Goal: Communication & Community: Answer question/provide support

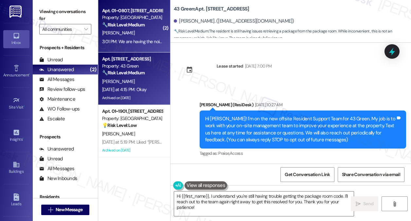
scroll to position [3232, 0]
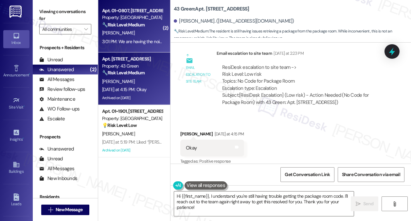
click at [137, 32] on div "[PERSON_NAME]" at bounding box center [132, 33] width 62 height 8
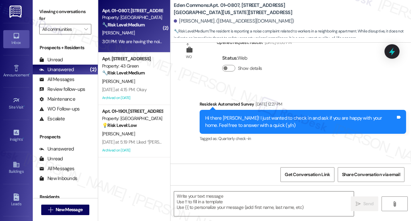
type textarea "Fetching suggested responses. Please feel free to read through the conversation…"
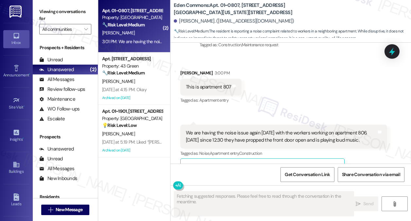
scroll to position [3101, 0]
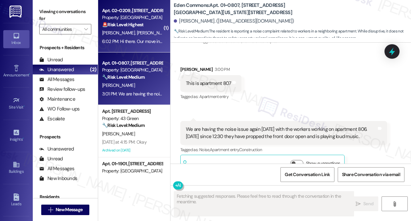
click at [136, 52] on div "Apt. 02~0209, [STREET_ADDRESS][GEOGRAPHIC_DATA][US_STATE][STREET_ADDRESS] Prope…" at bounding box center [134, 26] width 72 height 52
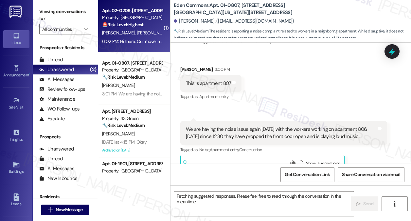
click at [135, 44] on div "6:02 PM: Hi there. Our move in went well outside of the cleanliness of the exte…" at bounding box center [132, 41] width 62 height 8
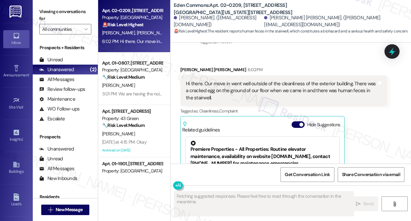
scroll to position [71, 0]
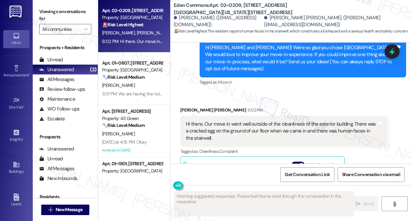
click at [242, 120] on div "Hi there. Our move in went well outside of the cleanliness of the exterior buil…" at bounding box center [281, 130] width 191 height 21
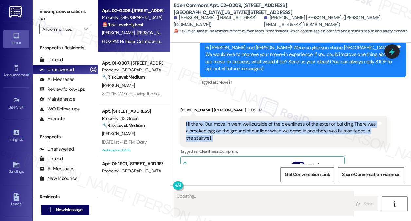
click at [242, 120] on div "Hi there. Our move in went well outside of the cleanliness of the exterior buil…" at bounding box center [281, 130] width 191 height 21
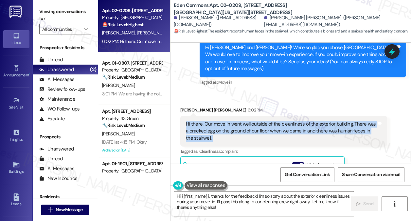
click at [268, 120] on div "Hi there. Our move in went well outside of the cleanliness of the exterior buil…" at bounding box center [281, 130] width 191 height 21
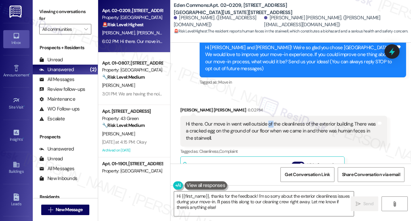
click at [268, 120] on div "Hi there. Our move in went well outside of the cleanliness of the exterior buil…" at bounding box center [281, 130] width 191 height 21
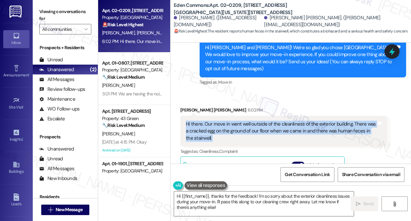
click at [268, 120] on div "Hi there. Our move in went well outside of the cleanliness of the exterior buil…" at bounding box center [281, 130] width 191 height 21
click at [315, 120] on div "Hi there. Our move in went well outside of the cleanliness of the exterior buil…" at bounding box center [281, 130] width 191 height 21
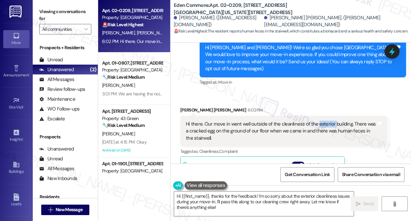
click at [315, 120] on div "Hi there. Our move in went well outside of the cleanliness of the exterior buil…" at bounding box center [281, 130] width 191 height 21
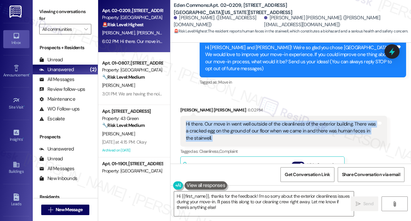
click at [315, 120] on div "Hi there. Our move in went well outside of the cleanliness of the exterior buil…" at bounding box center [281, 130] width 191 height 21
click at [218, 121] on div "Hi there. Our move in went well outside of the cleanliness of the exterior buil…" at bounding box center [281, 130] width 191 height 21
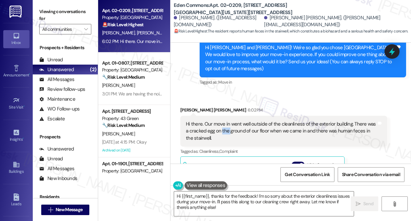
click at [218, 121] on div "Hi there. Our move in went well outside of the cleanliness of the exterior buil…" at bounding box center [281, 130] width 191 height 21
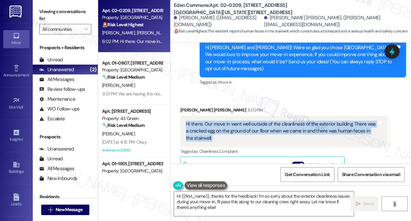
click at [218, 121] on div "Hi there. Our move in went well outside of the cleanliness of the exterior buil…" at bounding box center [281, 130] width 191 height 21
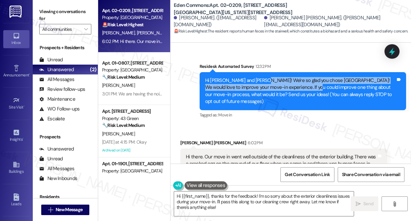
drag, startPoint x: 266, startPoint y: 84, endPoint x: 309, endPoint y: 87, distance: 42.4
click at [308, 87] on div "Hi [PERSON_NAME] and [PERSON_NAME]! We're so glad you chose [GEOGRAPHIC_DATA]! …" at bounding box center [300, 91] width 191 height 28
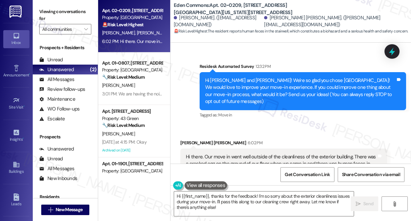
click at [309, 87] on div "Hi [PERSON_NAME] and [PERSON_NAME]! We're so glad you chose [GEOGRAPHIC_DATA]! …" at bounding box center [300, 91] width 191 height 28
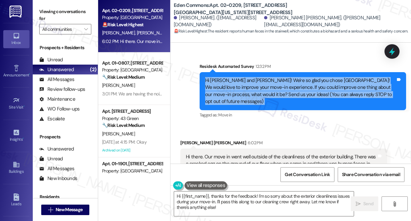
click at [309, 87] on div "Hi [PERSON_NAME] and [PERSON_NAME]! We're so glad you chose [GEOGRAPHIC_DATA]! …" at bounding box center [300, 91] width 191 height 28
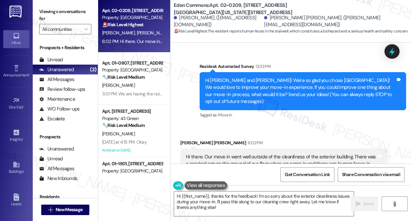
click at [190, 139] on div "[PERSON_NAME] [PERSON_NAME] 6:02 PM" at bounding box center [283, 143] width 207 height 9
copy div "[PERSON_NAME]"
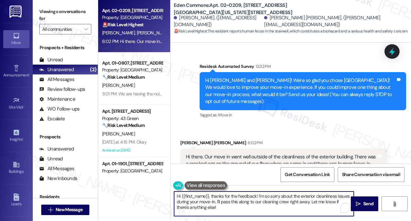
drag, startPoint x: 181, startPoint y: 197, endPoint x: 208, endPoint y: 193, distance: 27.0
click at [208, 193] on textarea "Hi {{first_name}}, thanks for the feedback! I'm so sorry about the exterior cle…" at bounding box center [264, 203] width 180 height 25
paste textarea "[PERSON_NAME]"
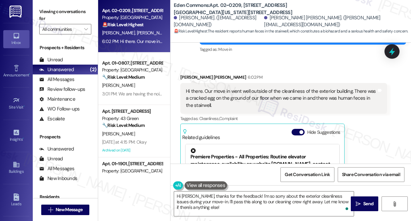
click at [231, 88] on div "Hi there. Our move in went well outside of the cleanliness of the exterior buil…" at bounding box center [281, 98] width 191 height 21
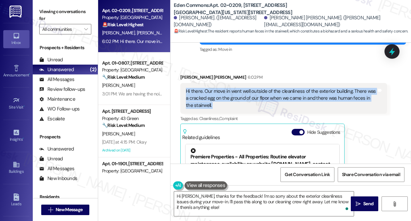
click at [231, 88] on div "Hi there. Our move in went well outside of the cleanliness of the exterior buil…" at bounding box center [281, 98] width 191 height 21
click at [235, 91] on div "Hi there. Our move in went well outside of the cleanliness of the exterior buil…" at bounding box center [281, 98] width 191 height 21
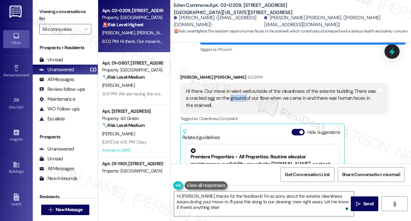
click at [235, 91] on div "Hi there. Our move in went well outside of the cleanliness of the exterior buil…" at bounding box center [281, 98] width 191 height 21
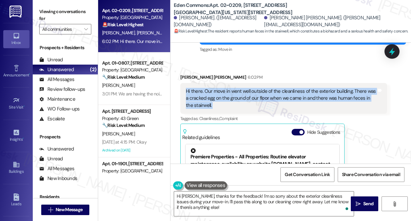
click at [235, 91] on div "Hi there. Our move in went well outside of the cleanliness of the exterior buil…" at bounding box center [281, 98] width 191 height 21
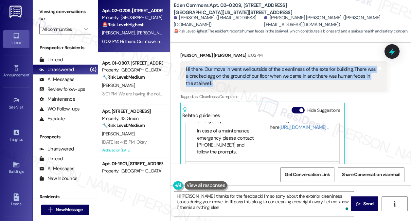
scroll to position [71, 0]
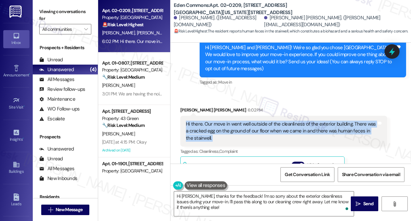
click at [212, 122] on div "Hi there. Our move in went well outside of the cleanliness of the exterior buil…" at bounding box center [281, 130] width 191 height 21
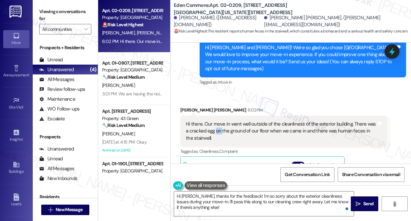
click at [212, 122] on div "Hi there. Our move in went well outside of the cleanliness of the exterior buil…" at bounding box center [281, 130] width 191 height 21
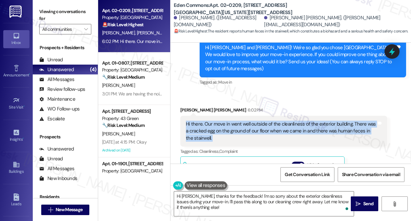
click at [212, 122] on div "Hi there. Our move in went well outside of the cleanliness of the exterior buil…" at bounding box center [281, 130] width 191 height 21
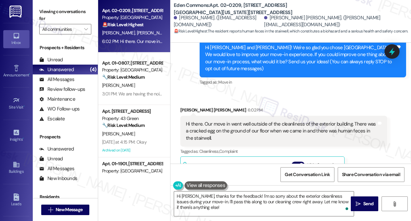
click at [211, 49] on div "Hi [PERSON_NAME] and [PERSON_NAME]! We're so glad you chose [GEOGRAPHIC_DATA]! …" at bounding box center [300, 58] width 191 height 28
click at [224, 120] on div "Hi there. Our move in went well outside of the cleanliness of the exterior buil…" at bounding box center [281, 130] width 191 height 21
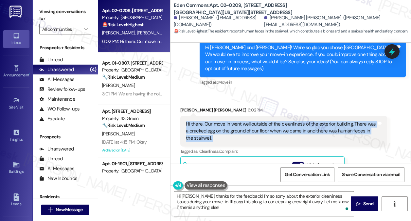
click at [224, 120] on div "Hi there. Our move in went well outside of the cleanliness of the exterior buil…" at bounding box center [281, 130] width 191 height 21
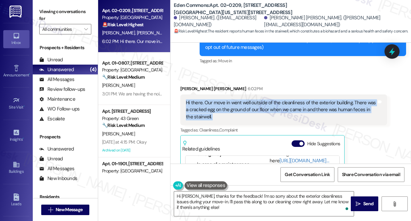
scroll to position [104, 0]
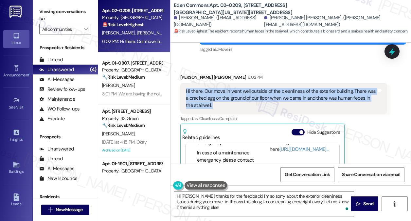
click at [207, 94] on div "Hi there. Our move in went well outside of the cleanliness of the exterior buil…" at bounding box center [281, 98] width 191 height 21
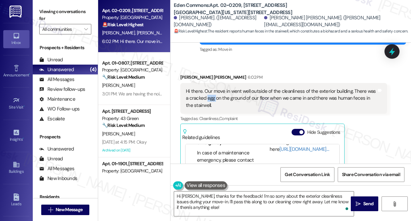
click at [207, 94] on div "Hi there. Our move in went well outside of the cleanliness of the exterior buil…" at bounding box center [281, 98] width 191 height 21
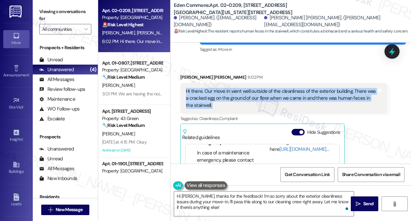
click at [207, 94] on div "Hi there. Our move in went well outside of the cleanliness of the exterior buil…" at bounding box center [281, 98] width 191 height 21
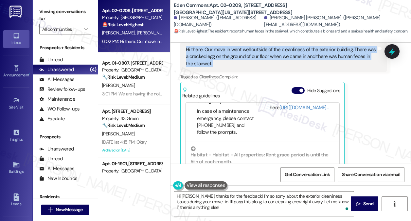
scroll to position [169, 0]
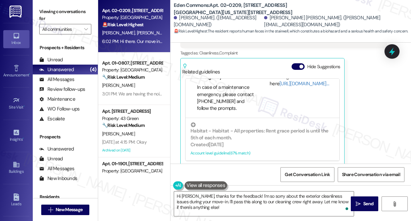
click at [367, 76] on div "[PERSON_NAME] [PERSON_NAME] 6:02 PM Hi there. Our move in went well outside of …" at bounding box center [283, 86] width 207 height 157
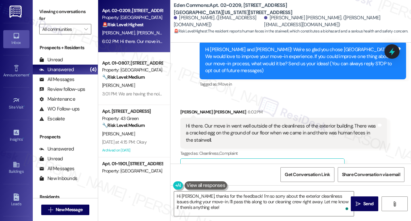
scroll to position [6, 0]
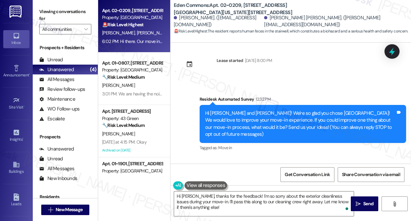
click at [333, 128] on div "Hi [PERSON_NAME] and [PERSON_NAME]! We're so glad you chose [GEOGRAPHIC_DATA]! …" at bounding box center [300, 124] width 191 height 28
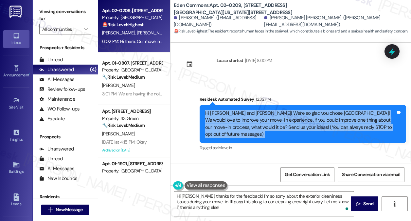
click at [333, 128] on div "Hi [PERSON_NAME] and [PERSON_NAME]! We're so glad you chose [GEOGRAPHIC_DATA]! …" at bounding box center [300, 124] width 191 height 28
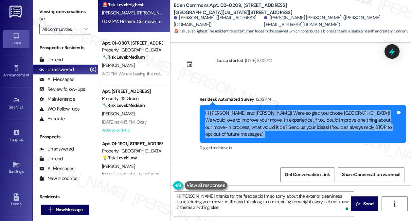
scroll to position [35, 0]
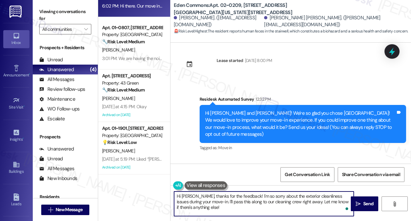
click at [220, 194] on textarea "Hi [PERSON_NAME], thanks for the feedback! I'm so sorry about the exterior clea…" at bounding box center [264, 203] width 180 height 25
click at [236, 202] on textarea "Hi [PERSON_NAME], thanks for the feedback! I'm so sorry about the exterior clea…" at bounding box center [264, 203] width 180 height 25
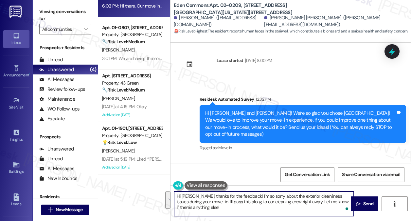
click at [236, 202] on textarea "Hi [PERSON_NAME], thanks for the feedback! I'm so sorry about the exterior clea…" at bounding box center [264, 203] width 180 height 25
click at [212, 208] on textarea "Hi [PERSON_NAME], thanks for the feedback! I'm so sorry about the exterior clea…" at bounding box center [264, 203] width 180 height 25
click at [234, 201] on textarea "Hi [PERSON_NAME], thanks for the feedback! I'm so sorry about the exterior clea…" at bounding box center [264, 203] width 180 height 25
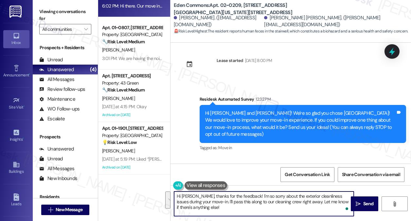
click at [243, 211] on textarea "Hi [PERSON_NAME], thanks for the feedback! I'm so sorry about the exterior clea…" at bounding box center [264, 203] width 180 height 25
click at [242, 202] on textarea "Hi [PERSON_NAME], thanks for the feedback! I'm so sorry about the exterior clea…" at bounding box center [264, 203] width 180 height 25
drag, startPoint x: 249, startPoint y: 202, endPoint x: 296, endPoint y: 201, distance: 46.8
click at [296, 201] on textarea "Hi [PERSON_NAME], thanks for the feedback! I'm so sorry about the exterior clea…" at bounding box center [264, 203] width 180 height 25
click at [273, 6] on b "Eden Commons: Apt. 02~0209, [STREET_ADDRESS][GEOGRAPHIC_DATA][US_STATE][STREET_…" at bounding box center [239, 9] width 131 height 14
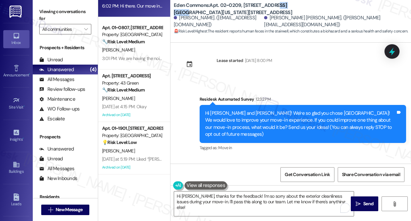
click at [273, 6] on b "Eden Commons: Apt. 02~0209, [STREET_ADDRESS][GEOGRAPHIC_DATA][US_STATE][STREET_…" at bounding box center [239, 9] width 131 height 14
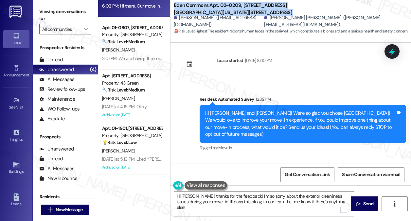
click at [273, 6] on b "Eden Commons: Apt. 02~0209, [STREET_ADDRESS][GEOGRAPHIC_DATA][US_STATE][STREET_…" at bounding box center [239, 9] width 131 height 14
click at [86, 29] on icon "" at bounding box center [86, 29] width 4 height 5
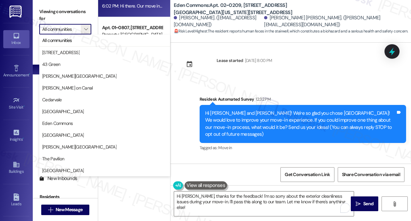
click at [84, 12] on label "Viewing conversations for" at bounding box center [65, 15] width 52 height 17
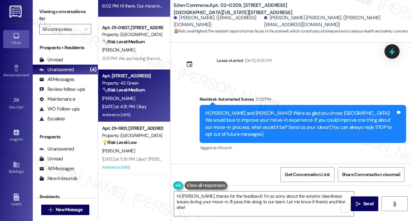
scroll to position [0, 0]
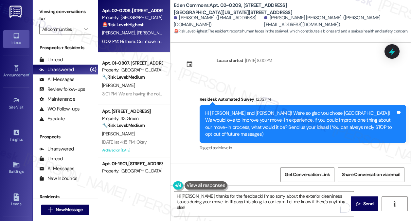
click at [263, 109] on div "Hi [PERSON_NAME] and [PERSON_NAME]! We're so glad you chose [GEOGRAPHIC_DATA]! …" at bounding box center [303, 124] width 207 height 38
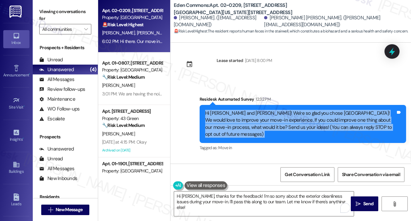
click at [263, 109] on div "Hi [PERSON_NAME] and [PERSON_NAME]! We're so glad you chose [GEOGRAPHIC_DATA]! …" at bounding box center [303, 124] width 207 height 38
click at [281, 120] on div "Hi [PERSON_NAME] and [PERSON_NAME]! We're so glad you chose [GEOGRAPHIC_DATA]! …" at bounding box center [300, 124] width 191 height 28
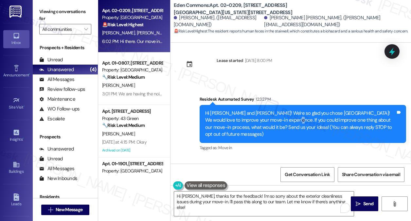
click at [281, 120] on div "Hi [PERSON_NAME] and [PERSON_NAME]! We're so glad you chose [GEOGRAPHIC_DATA]! …" at bounding box center [300, 124] width 191 height 28
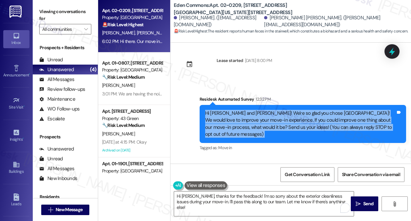
click at [281, 120] on div "Hi [PERSON_NAME] and [PERSON_NAME]! We're so glad you chose [GEOGRAPHIC_DATA]! …" at bounding box center [300, 124] width 191 height 28
click at [271, 112] on div "Hi [PERSON_NAME] and [PERSON_NAME]! We're so glad you chose [GEOGRAPHIC_DATA]! …" at bounding box center [300, 124] width 191 height 28
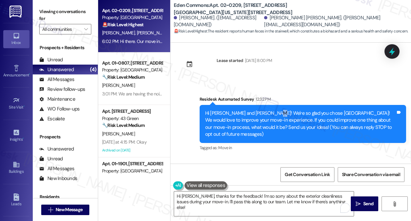
click at [271, 112] on div "Hi [PERSON_NAME] and [PERSON_NAME]! We're so glad you chose [GEOGRAPHIC_DATA]! …" at bounding box center [300, 124] width 191 height 28
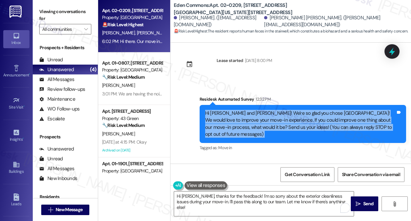
click at [271, 112] on div "Hi [PERSON_NAME] and [PERSON_NAME]! We're so glad you chose [GEOGRAPHIC_DATA]! …" at bounding box center [300, 124] width 191 height 28
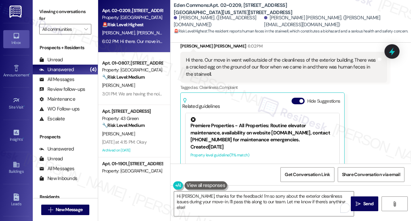
scroll to position [137, 0]
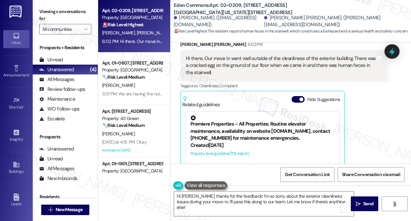
click at [269, 58] on div "Hi there. Our move in went well outside of the cleanliness of the exterior buil…" at bounding box center [281, 65] width 191 height 21
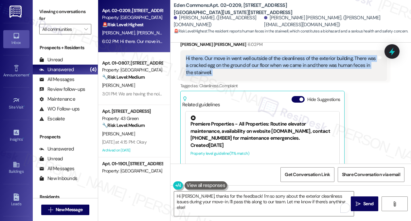
click at [269, 58] on div "Hi there. Our move in went well outside of the cleanliness of the exterior buil…" at bounding box center [281, 65] width 191 height 21
click at [300, 97] on span "button" at bounding box center [302, 99] width 4 height 4
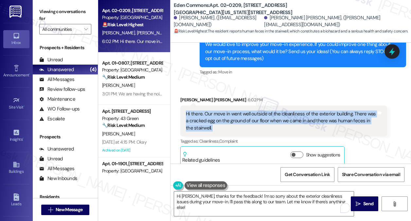
click at [283, 110] on div "Hi there. Our move in went well outside of the cleanliness of the exterior buil…" at bounding box center [281, 120] width 191 height 21
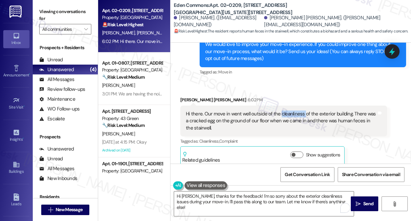
click at [283, 110] on div "Hi there. Our move in went well outside of the cleanliness of the exterior buil…" at bounding box center [281, 120] width 191 height 21
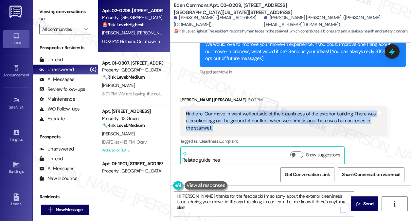
click at [283, 110] on div "Hi there. Our move in went well outside of the cleanliness of the exterior buil…" at bounding box center [281, 120] width 191 height 21
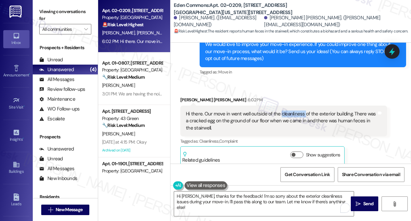
click at [283, 110] on div "Hi there. Our move in went well outside of the cleanliness of the exterior buil…" at bounding box center [281, 120] width 191 height 21
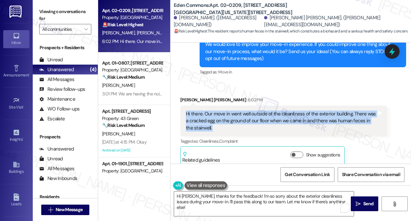
click at [283, 110] on div "Hi there. Our move in went well outside of the cleanliness of the exterior buil…" at bounding box center [281, 120] width 191 height 21
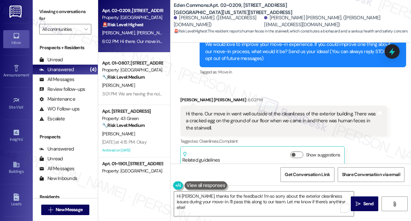
click at [286, 83] on div "Received via SMS [PERSON_NAME] [PERSON_NAME] 6:02 PM Hi there. Our move in went…" at bounding box center [291, 126] width 241 height 89
click at [280, 105] on div "Hi there. Our move in went well outside of the cleanliness of the exterior buil…" at bounding box center [283, 120] width 207 height 31
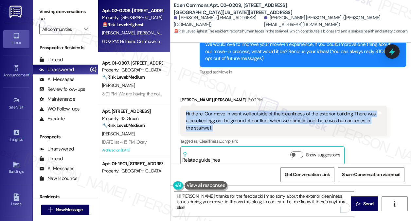
click at [280, 105] on div "Hi there. Our move in went well outside of the cleanliness of the exterior buil…" at bounding box center [283, 120] width 207 height 31
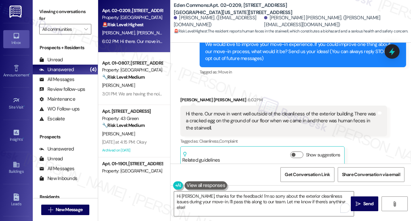
click at [279, 82] on div "Received via SMS [PERSON_NAME] [PERSON_NAME] 6:02 PM Hi there. Our move in went…" at bounding box center [291, 126] width 241 height 89
click at [271, 110] on div "Hi there. Our move in went well outside of the cleanliness of the exterior buil…" at bounding box center [281, 120] width 191 height 21
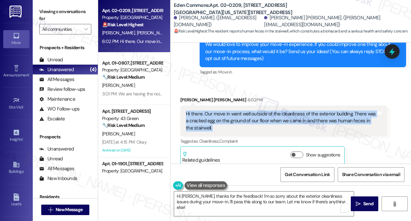
click at [271, 110] on div "Hi there. Our move in went well outside of the cleanliness of the exterior buil…" at bounding box center [281, 120] width 191 height 21
click at [245, 110] on div "Hi there. Our move in went well outside of the cleanliness of the exterior buil…" at bounding box center [281, 120] width 191 height 21
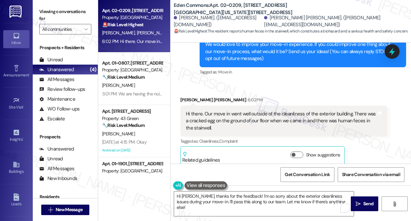
click at [245, 110] on div "Hi there. Our move in went well outside of the cleanliness of the exterior buil…" at bounding box center [281, 120] width 191 height 21
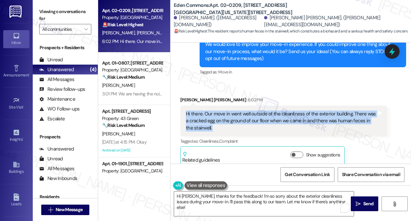
click at [245, 110] on div "Hi there. Our move in went well outside of the cleanliness of the exterior buil…" at bounding box center [281, 120] width 191 height 21
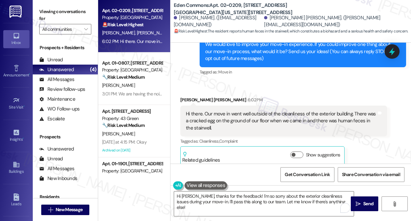
click at [258, 67] on div "Tagged as: Move in Click to highlight conversations about Move in" at bounding box center [303, 71] width 207 height 9
click at [252, 115] on div "Hi there. Our move in went well outside of the cleanliness of the exterior buil…" at bounding box center [281, 120] width 191 height 21
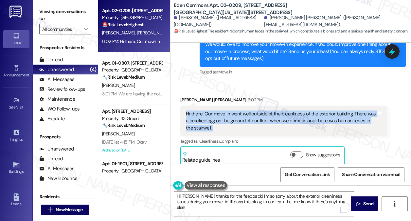
click at [252, 115] on div "Hi there. Our move in went well outside of the cleanliness of the exterior buil…" at bounding box center [281, 120] width 191 height 21
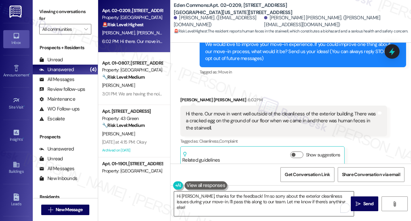
click at [249, 200] on textarea "Hi [PERSON_NAME], thanks for the feedback! I'm so sorry about the exterior clea…" at bounding box center [264, 203] width 180 height 25
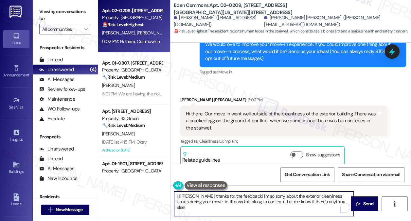
click at [249, 200] on textarea "Hi [PERSON_NAME], thanks for the feedback! I'm so sorry about the exterior clea…" at bounding box center [264, 203] width 180 height 25
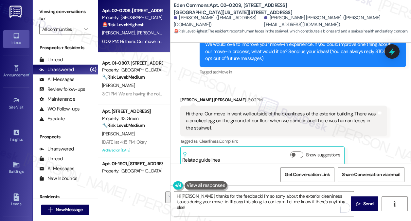
click at [261, 112] on div "Hi there. Our move in went well outside of the cleanliness of the exterior buil…" at bounding box center [281, 120] width 191 height 21
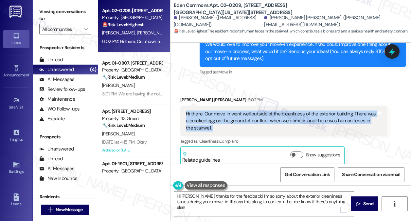
click at [261, 112] on div "Hi there. Our move in went well outside of the cleanliness of the exterior buil…" at bounding box center [281, 120] width 191 height 21
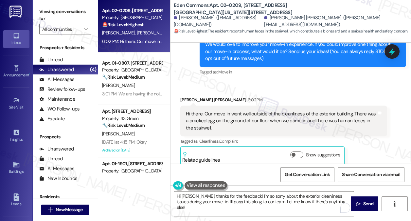
click at [297, 91] on div "Received via SMS [PERSON_NAME] [PERSON_NAME] 6:02 PM Hi there. Our move in went…" at bounding box center [283, 130] width 217 height 79
click at [304, 51] on div "Hi [PERSON_NAME] and [PERSON_NAME]! We're so glad you chose [GEOGRAPHIC_DATA]! …" at bounding box center [300, 48] width 191 height 28
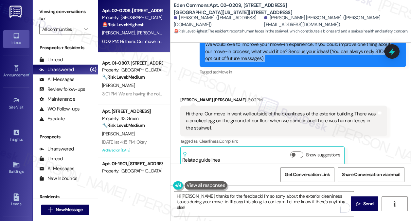
click at [304, 51] on div "Hi [PERSON_NAME] and [PERSON_NAME]! We're so glad you chose [GEOGRAPHIC_DATA]! …" at bounding box center [300, 48] width 191 height 28
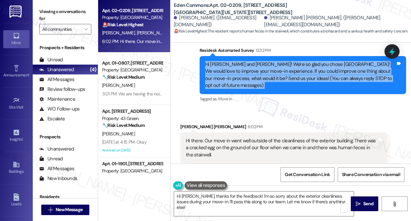
scroll to position [16, 0]
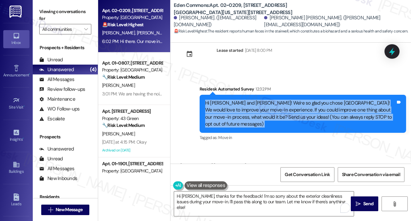
click at [285, 108] on div "Hi [PERSON_NAME] and [PERSON_NAME]! We're so glad you chose [GEOGRAPHIC_DATA]! …" at bounding box center [300, 114] width 191 height 28
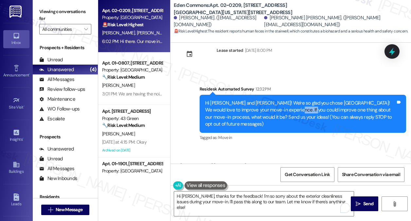
click at [285, 108] on div "Hi [PERSON_NAME] and [PERSON_NAME]! We're so glad you chose [GEOGRAPHIC_DATA]! …" at bounding box center [300, 114] width 191 height 28
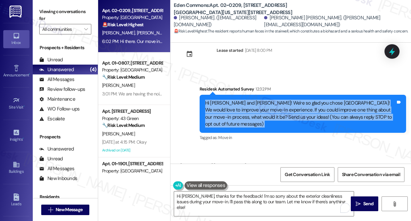
click at [285, 108] on div "Hi [PERSON_NAME] and [PERSON_NAME]! We're so glad you chose [GEOGRAPHIC_DATA]! …" at bounding box center [300, 114] width 191 height 28
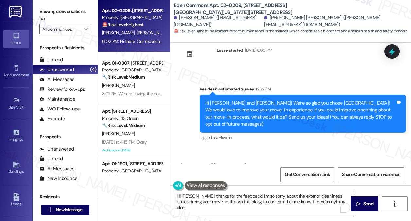
click at [309, 76] on div "Survey, sent via SMS Residesk Automated Survey 12:32 PM Hi [PERSON_NAME] and [P…" at bounding box center [291, 109] width 241 height 76
click at [299, 101] on div "Hi [PERSON_NAME] and [PERSON_NAME]! We're so glad you chose [GEOGRAPHIC_DATA]! …" at bounding box center [300, 114] width 191 height 28
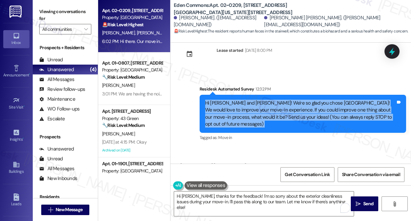
click at [299, 101] on div "Hi [PERSON_NAME] and [PERSON_NAME]! We're so glad you chose [GEOGRAPHIC_DATA]! …" at bounding box center [300, 114] width 191 height 28
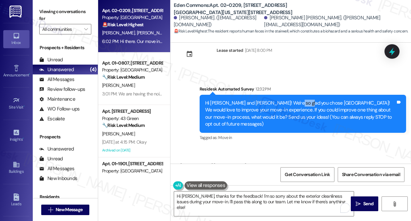
click at [299, 101] on div "Hi [PERSON_NAME] and [PERSON_NAME]! We're so glad you chose [GEOGRAPHIC_DATA]! …" at bounding box center [300, 114] width 191 height 28
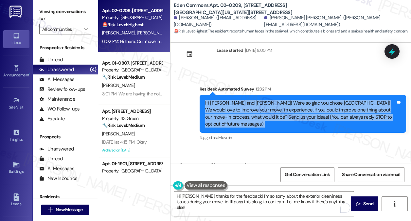
click at [299, 101] on div "Hi [PERSON_NAME] and [PERSON_NAME]! We're so glad you chose [GEOGRAPHIC_DATA]! …" at bounding box center [300, 114] width 191 height 28
click at [242, 106] on div "Hi [PERSON_NAME] and [PERSON_NAME]! We're so glad you chose [GEOGRAPHIC_DATA]! …" at bounding box center [300, 114] width 191 height 28
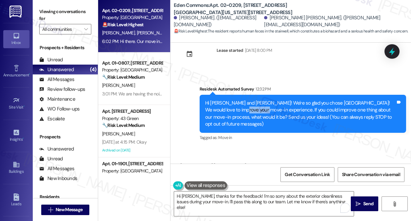
click at [242, 106] on div "Hi [PERSON_NAME] and [PERSON_NAME]! We're so glad you chose [GEOGRAPHIC_DATA]! …" at bounding box center [300, 114] width 191 height 28
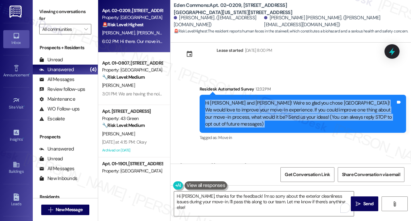
click at [242, 106] on div "Hi [PERSON_NAME] and [PERSON_NAME]! We're so glad you chose [GEOGRAPHIC_DATA]! …" at bounding box center [300, 114] width 191 height 28
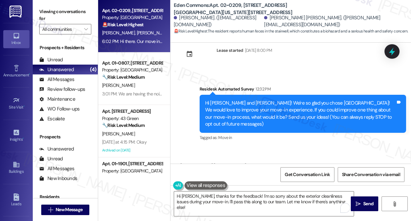
click at [277, 59] on div "Lease started [DATE] 8:00 PM" at bounding box center [225, 56] width 101 height 29
click at [269, 95] on div "Hi [PERSON_NAME] and [PERSON_NAME]! We're so glad you chose [GEOGRAPHIC_DATA]! …" at bounding box center [303, 114] width 207 height 38
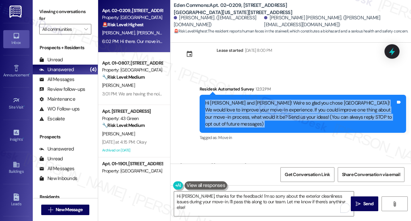
click at [269, 95] on div "Hi [PERSON_NAME] and [PERSON_NAME]! We're so glad you chose [GEOGRAPHIC_DATA]! …" at bounding box center [303, 114] width 207 height 38
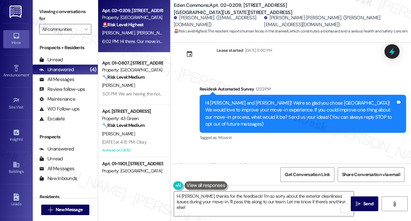
click at [293, 75] on div "Survey, sent via SMS Residesk Automated Survey 12:32 PM Hi [PERSON_NAME] and [P…" at bounding box center [291, 109] width 241 height 76
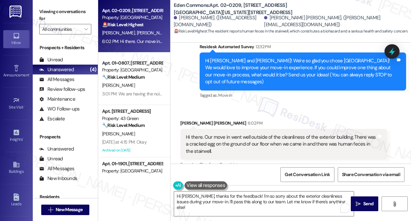
scroll to position [81, 0]
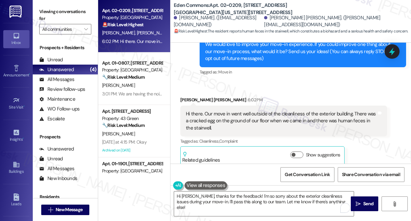
click at [230, 110] on div "Hi there. Our move in went well outside of the cleanliness of the exterior buil…" at bounding box center [281, 120] width 191 height 21
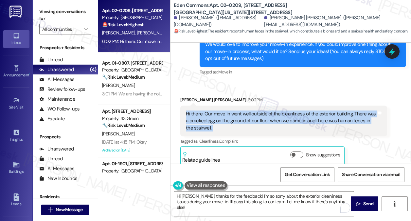
click at [230, 110] on div "Hi there. Our move in went well outside of the cleanliness of the exterior buil…" at bounding box center [281, 120] width 191 height 21
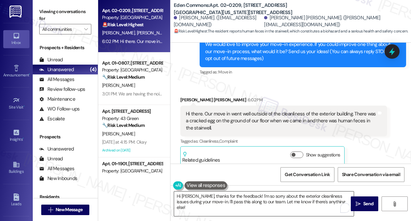
click at [244, 199] on textarea "Hi [PERSON_NAME], thanks for the feedback! I'm so sorry about the exterior clea…" at bounding box center [264, 203] width 180 height 25
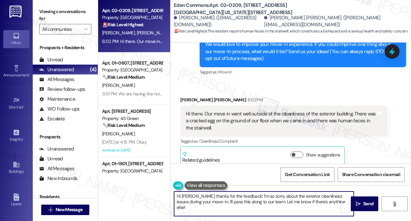
click at [244, 199] on textarea "Hi [PERSON_NAME], thanks for the feedback! I'm so sorry about the exterior clea…" at bounding box center [264, 203] width 180 height 25
click at [259, 192] on textarea "Hi [PERSON_NAME], thanks for the feedback! I'm so sorry about the exterior clea…" at bounding box center [264, 203] width 180 height 25
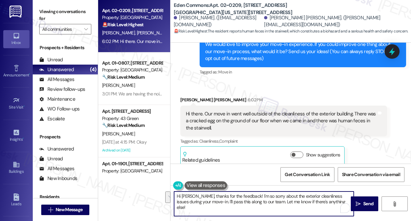
click at [283, 197] on textarea "Hi [PERSON_NAME], thanks for the feedback! I'm so sorry about the exterior clea…" at bounding box center [264, 203] width 180 height 25
click at [264, 105] on div "Hi there. Our move in went well outside of the cleanliness of the exterior buil…" at bounding box center [283, 120] width 207 height 31
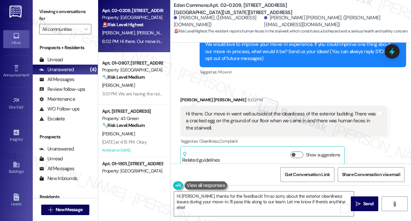
click at [264, 105] on div "Hi there. Our move in went well outside of the cleanliness of the exterior buil…" at bounding box center [283, 120] width 207 height 31
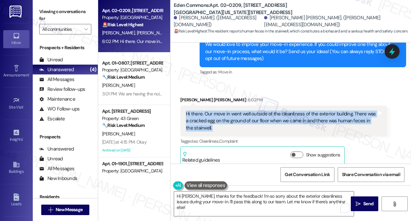
click at [264, 105] on div "Hi there. Our move in went well outside of the cleanliness of the exterior buil…" at bounding box center [283, 120] width 207 height 31
copy div "Hi there. Our move in went well outside of the cleanliness of the exterior buil…"
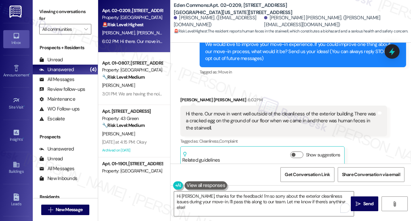
click at [55, 14] on label "Viewing conversations for" at bounding box center [65, 15] width 52 height 17
click at [37, 4] on div "Viewing conversations for All communities " at bounding box center [65, 20] width 65 height 41
click at [272, 201] on textarea "Hi [PERSON_NAME], thanks for the feedback! I'm so sorry about the exterior clea…" at bounding box center [264, 203] width 180 height 25
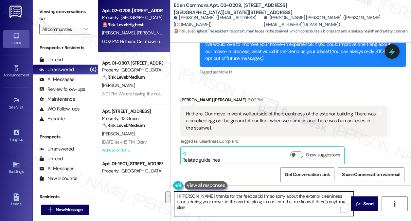
drag, startPoint x: 334, startPoint y: 204, endPoint x: 248, endPoint y: 196, distance: 86.5
click at [248, 196] on textarea "Hi [PERSON_NAME], thanks for the feedback! I'm so sorry about the exterior clea…" at bounding box center [264, 203] width 180 height 25
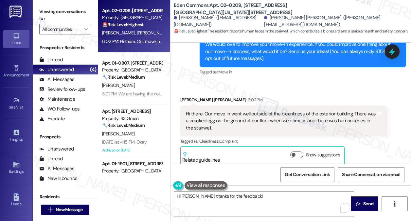
click at [44, 6] on div "Viewing conversations for All communities " at bounding box center [65, 20] width 65 height 41
click at [276, 190] on div "Hi [PERSON_NAME], thanks for the feedback!  Send " at bounding box center [291, 209] width 241 height 49
click at [265, 194] on textarea "Hi [PERSON_NAME], thanks for the feedback!" at bounding box center [264, 203] width 180 height 25
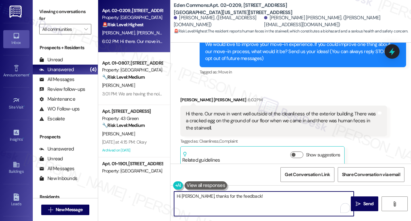
paste textarea "I’m really sorry to hear about what you encountered during move-in"
click at [259, 196] on textarea "Hi [PERSON_NAME], thanks for the feedback! I’m really sorry to hear about what …" at bounding box center [264, 203] width 180 height 25
click at [295, 197] on textarea "Hi [PERSON_NAME], thanks for the feedback! I’m sorry to hear about what you enc…" at bounding box center [264, 203] width 180 height 25
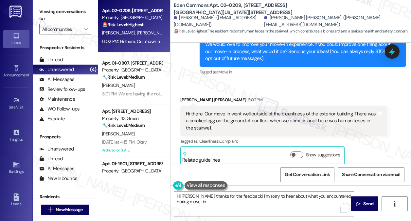
click at [38, 8] on div "Viewing conversations for All communities " at bounding box center [65, 20] width 65 height 41
click at [247, 205] on textarea "Hi [PERSON_NAME], thanks for the feedback! I’m sorry to hear about what you enc…" at bounding box center [264, 203] width 180 height 25
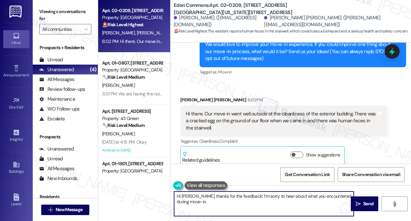
paste textarea "nt. Just to help us share the full picture with the site team, could you let us…"
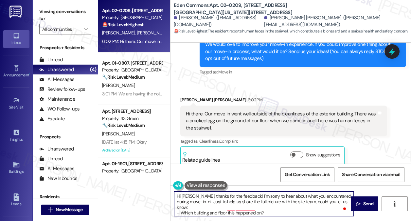
drag, startPoint x: 200, startPoint y: 200, endPoint x: 194, endPoint y: 200, distance: 5.6
click at [194, 200] on textarea "Hi [PERSON_NAME], thanks for the feedback! I’m sorry to hear about what you enc…" at bounding box center [264, 203] width 180 height 25
click at [244, 206] on textarea "Hi [PERSON_NAME], thanks for the feedback! I’m sorry to hear about what you enc…" at bounding box center [264, 203] width 180 height 25
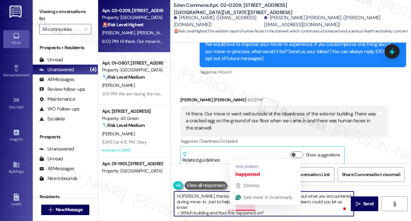
click at [244, 206] on textarea "Hi [PERSON_NAME], thanks for the feedback! I’m sorry to hear about what you enc…" at bounding box center [264, 203] width 180 height 25
click at [273, 209] on textarea "Hi [PERSON_NAME], thanks for the feedback! I’m sorry to hear about what you enc…" at bounding box center [264, 203] width 180 height 25
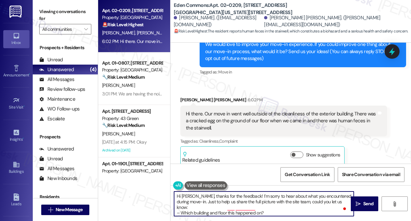
click at [283, 203] on textarea "Hi [PERSON_NAME], thanks for the feedback! I’m sorry to hear about what you enc…" at bounding box center [264, 203] width 180 height 25
click at [216, 207] on textarea "Hi [PERSON_NAME], thanks for the feedback! I’m sorry to hear about what you enc…" at bounding box center [264, 203] width 180 height 25
click at [180, 208] on textarea "Hi [PERSON_NAME], thanks for the feedback! I’m sorry to hear about what you enc…" at bounding box center [264, 203] width 180 height 25
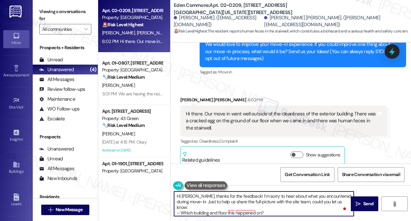
click at [183, 205] on textarea "Hi [PERSON_NAME], thanks for the feedback! I’m sorry to hear about what you enc…" at bounding box center [264, 203] width 180 height 25
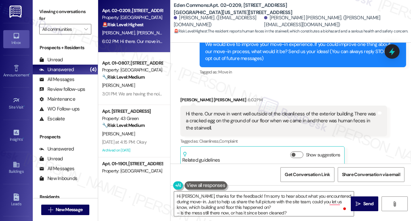
click at [47, 16] on label "Viewing conversations for" at bounding box center [65, 15] width 52 height 17
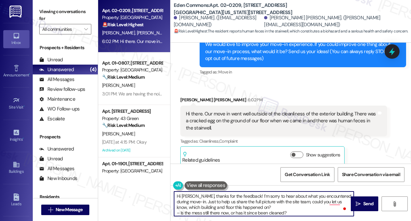
scroll to position [1, 0]
drag, startPoint x: 179, startPoint y: 212, endPoint x: 175, endPoint y: 211, distance: 4.6
click at [175, 211] on textarea "Hi [PERSON_NAME], thanks for the feedback! I’m sorry to hear about what you enc…" at bounding box center [264, 203] width 180 height 25
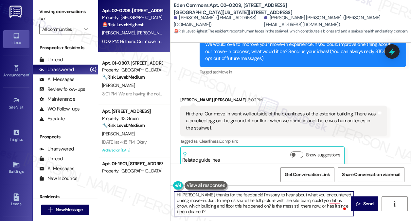
click at [221, 211] on textarea "Hi [PERSON_NAME], thanks for the feedback! I’m sorry to hear about what you enc…" at bounding box center [264, 203] width 180 height 25
click at [209, 206] on textarea "Hi [PERSON_NAME], thanks for the feedback! I’m sorry to hear about what you enc…" at bounding box center [264, 203] width 180 height 25
click at [202, 200] on textarea "Hi [PERSON_NAME], thanks for the feedback! I’m sorry to hear about what you enc…" at bounding box center [264, 203] width 180 height 25
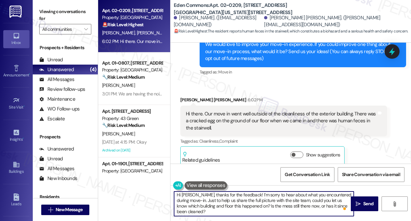
click at [202, 200] on textarea "Hi [PERSON_NAME], thanks for the feedback! I’m sorry to hear about what you enc…" at bounding box center [264, 203] width 180 height 25
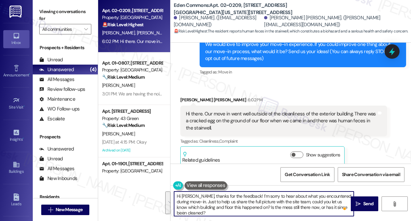
click at [297, 199] on textarea "Hi [PERSON_NAME], thanks for the feedback! I’m sorry to hear about what you enc…" at bounding box center [264, 203] width 180 height 25
drag, startPoint x: 297, startPoint y: 199, endPoint x: 291, endPoint y: 199, distance: 6.6
click at [297, 199] on textarea "Hi [PERSON_NAME], thanks for the feedback! I’m sorry to hear about what you enc…" at bounding box center [264, 203] width 180 height 25
click at [253, 200] on textarea "Hi [PERSON_NAME], thanks for the feedback! I’m sorry to hear about what you enc…" at bounding box center [264, 203] width 180 height 25
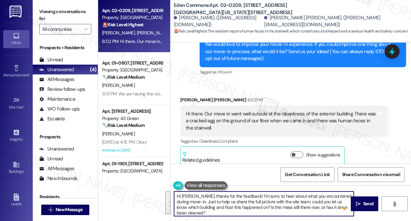
click at [253, 200] on textarea "Hi [PERSON_NAME], thanks for the feedback! I’m sorry to hear about what you enc…" at bounding box center [264, 203] width 180 height 25
click at [270, 199] on textarea "Hi [PERSON_NAME], thanks for the feedback! I’m sorry to hear about what you enc…" at bounding box center [264, 203] width 180 height 25
type textarea "Hi [PERSON_NAME], thanks for the feedback! I’m sorry to hear about what you enc…"
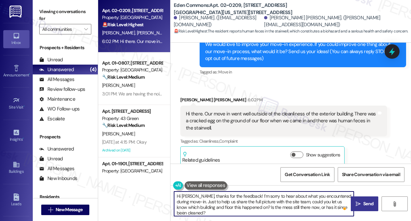
click at [353, 202] on button " Send" at bounding box center [364, 203] width 27 height 15
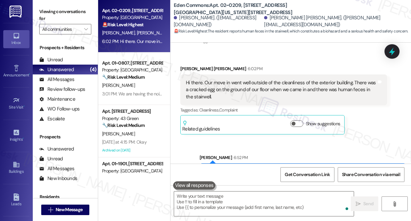
scroll to position [148, 0]
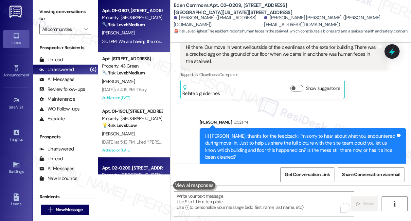
click at [132, 36] on div "[PERSON_NAME]" at bounding box center [132, 33] width 62 height 8
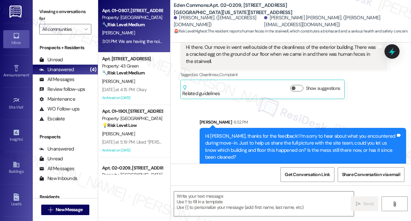
type textarea "Fetching suggested responses. Please feel free to read through the conversation…"
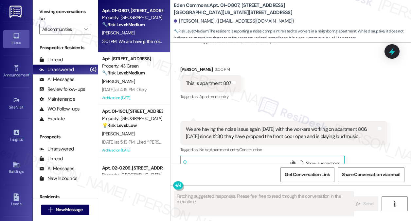
scroll to position [3101, 0]
click at [237, 125] on div "We are having the noise issue again [DATE] with the workers working on apartmen…" at bounding box center [281, 132] width 191 height 14
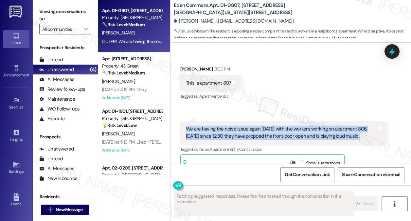
click at [236, 125] on div "We are having the noise issue again [DATE] with the workers working on apartmen…" at bounding box center [281, 132] width 191 height 14
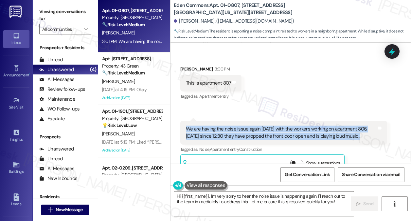
click at [300, 159] on button "Show suggestions" at bounding box center [296, 162] width 13 height 7
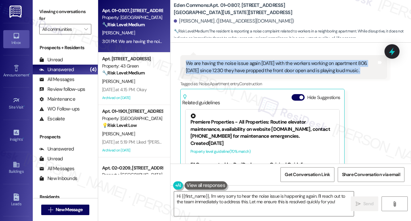
click at [282, 60] on div "We are having the noise issue again [DATE] with the workers working on apartmen…" at bounding box center [283, 67] width 207 height 24
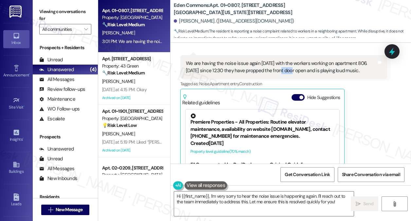
click at [282, 60] on div "We are having the noise issue again [DATE] with the workers working on apartmen…" at bounding box center [283, 67] width 207 height 24
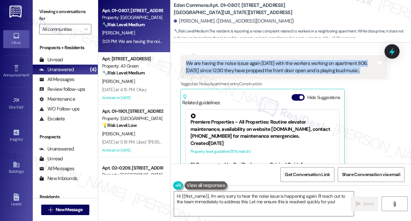
click at [282, 60] on div "We are having the noise issue again [DATE] with the workers working on apartmen…" at bounding box center [283, 67] width 207 height 24
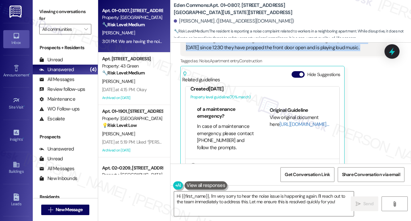
scroll to position [182, 0]
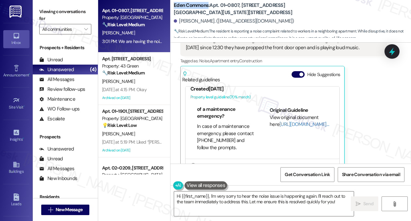
drag, startPoint x: 173, startPoint y: 6, endPoint x: 209, endPoint y: 5, distance: 35.7
click at [209, 5] on div "Eden Commons: Apt. 01~0807, [STREET_ADDRESS][GEOGRAPHIC_DATA][US_STATE][STREET_…" at bounding box center [291, 20] width 241 height 36
copy b "Eden Commons"
click at [41, 10] on label "Viewing conversations for" at bounding box center [65, 15] width 52 height 17
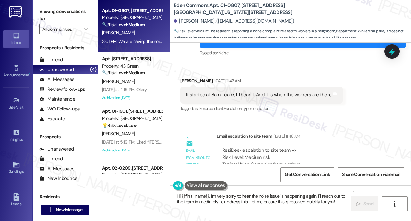
scroll to position [2960, 0]
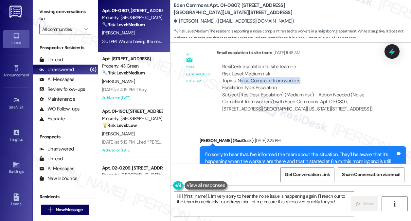
drag, startPoint x: 241, startPoint y: 66, endPoint x: 311, endPoint y: 65, distance: 70.1
click at [311, 65] on div "ResiDesk escalation to site team -> Risk Level: Medium risk Topics: Noise Compl…" at bounding box center [301, 77] width 159 height 28
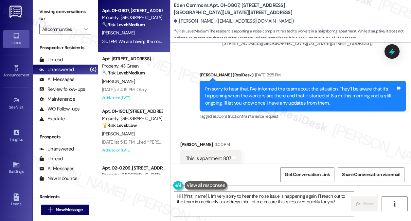
scroll to position [2927, 0]
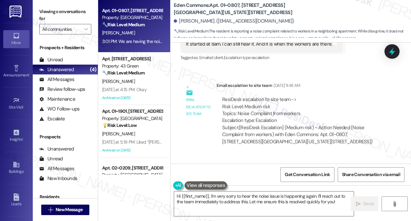
click at [288, 124] on div "Subject: [ResiDesk Escalation] (Medium risk) - Action Needed (Noise Complaint f…" at bounding box center [301, 134] width 159 height 21
click at [42, 18] on label "Viewing conversations for" at bounding box center [65, 15] width 52 height 17
drag, startPoint x: 230, startPoint y: 98, endPoint x: 300, endPoint y: 94, distance: 69.5
click at [300, 96] on div "ResiDesk escalation to site team -> Risk Level: Medium risk Topics: Noise Compl…" at bounding box center [301, 110] width 159 height 28
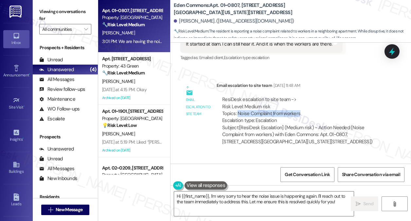
drag, startPoint x: 305, startPoint y: 98, endPoint x: 238, endPoint y: 97, distance: 67.1
click at [238, 97] on div "ResiDesk escalation to site team -> Risk Level: Medium risk Topics: Noise Compl…" at bounding box center [301, 110] width 159 height 28
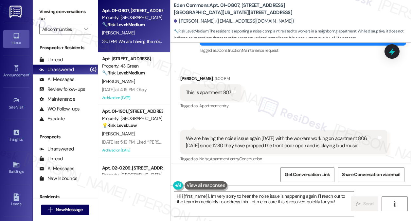
scroll to position [3091, 0]
click at [252, 130] on div "We are having the noise issue again [DATE] with the workers working on apartmen…" at bounding box center [283, 142] width 207 height 24
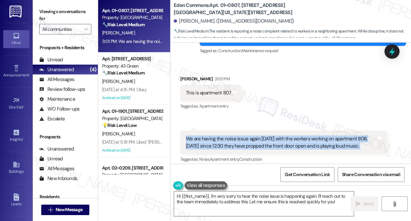
click at [252, 130] on div "We are having the noise issue again [DATE] with the workers working on apartmen…" at bounding box center [283, 142] width 207 height 24
click at [303, 135] on div "We are having the noise issue again [DATE] with the workers working on apartmen…" at bounding box center [281, 142] width 191 height 14
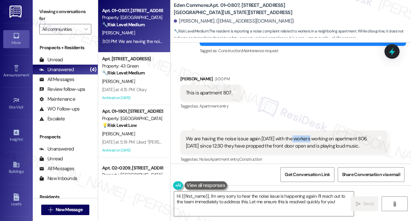
click at [303, 135] on div "We are having the noise issue again [DATE] with the workers working on apartmen…" at bounding box center [281, 142] width 191 height 14
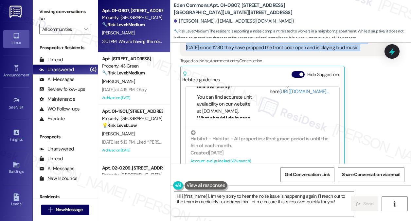
scroll to position [84, 0]
click at [280, 88] on link "[URL][DOMAIN_NAME]…" at bounding box center [304, 91] width 49 height 7
click at [244, 199] on textarea "Hi {{first_name}}, I'm very sorry to hear the noise issue is happening again. I…" at bounding box center [264, 203] width 180 height 25
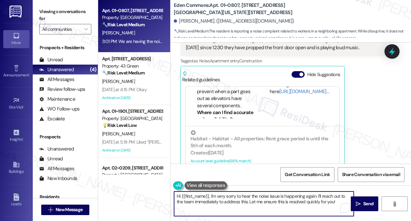
click at [244, 199] on textarea "Hi {{first_name}}, I'm very sorry to hear the noise issue is happening again. I…" at bounding box center [264, 203] width 180 height 25
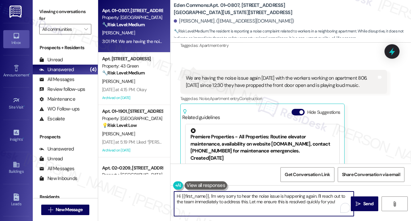
scroll to position [3124, 0]
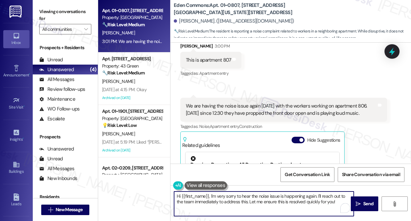
click at [219, 197] on textarea "Hi {{first_name}}, I'm very sorry to hear the noise issue is happening again. I…" at bounding box center [264, 203] width 180 height 25
click at [255, 196] on textarea "Hi {{first_name}}, I'm sorry to hear the noise issue is happening again. I'll r…" at bounding box center [264, 203] width 180 height 25
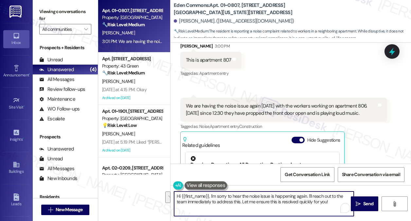
click at [266, 194] on textarea "Hi {{first_name}}, I'm sorry to hear the noise issue is happening again. I'll r…" at bounding box center [264, 203] width 180 height 25
click at [207, 201] on textarea "Hi {{first_name}}, I'm sorry to hear the noise issue is happening again. I'll r…" at bounding box center [264, 203] width 180 height 25
click at [222, 201] on textarea "Hi {{first_name}}, I'm sorry to hear the noise issue is happening again. I'll r…" at bounding box center [264, 203] width 180 height 25
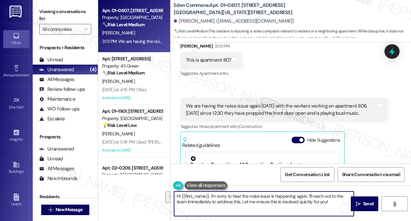
drag, startPoint x: 312, startPoint y: 195, endPoint x: 342, endPoint y: 203, distance: 31.8
click at [342, 203] on div "Hi {{first_name}}, I'm sorry to hear the noise issue is happening again. I'll r…" at bounding box center [264, 203] width 180 height 25
click at [317, 102] on div "We are having the noise issue again [DATE] with the workers working on apartmen…" at bounding box center [281, 109] width 191 height 14
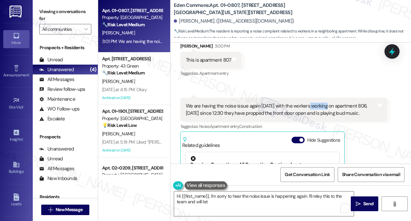
click at [317, 102] on div "We are having the noise issue again [DATE] with the workers working on apartmen…" at bounding box center [281, 109] width 191 height 14
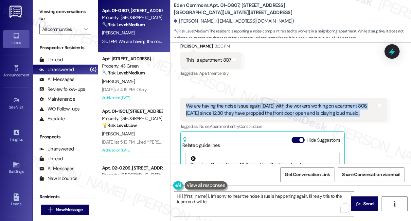
click at [317, 102] on div "We are having the noise issue again [DATE] with the workers working on apartmen…" at bounding box center [281, 109] width 191 height 14
copy div "We are having the noise issue again [DATE] with the workers working on apartmen…"
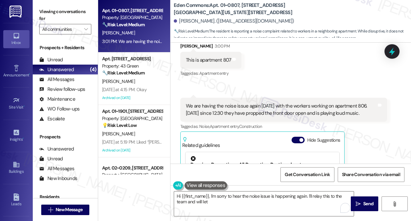
click at [43, 7] on label "Viewing conversations for" at bounding box center [65, 15] width 52 height 17
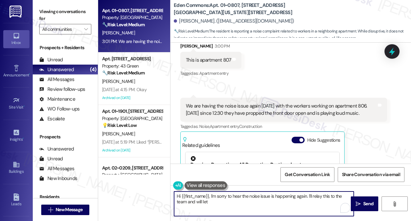
click at [224, 199] on textarea "Hi {{first_name}}, I'm sorry to hear the noise issue is happening again. I'll r…" at bounding box center [264, 203] width 180 height 25
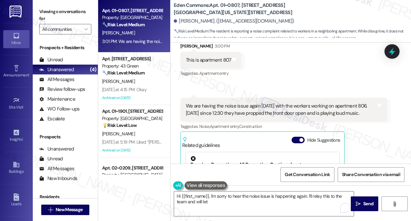
click at [46, 17] on label "Viewing conversations for" at bounding box center [65, 15] width 52 height 17
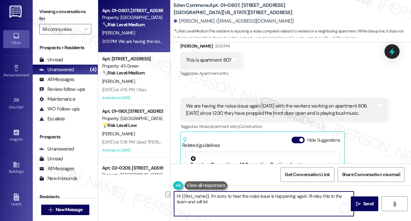
drag, startPoint x: 219, startPoint y: 203, endPoint x: 187, endPoint y: 201, distance: 31.5
click at [187, 201] on textarea "Hi {{first_name}}, I'm sorry to hear the noise issue is happening again. I'll r…" at bounding box center [264, 203] width 180 height 25
paste textarea "We really appreciate your patience and will keep you updated once we hear back."
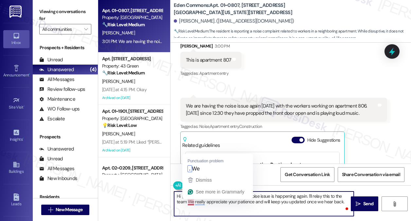
click at [184, 201] on textarea "Hi {{first_name}}, I'm sorry to hear the noise issue is happening again. I'll r…" at bounding box center [264, 203] width 180 height 25
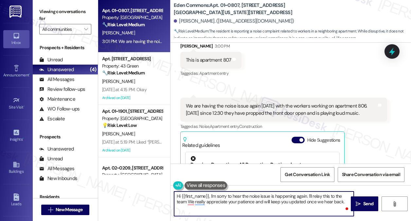
click at [186, 201] on textarea "Hi {{first_name}}, I'm sorry to hear the noise issue is happening again. I'll r…" at bounding box center [264, 203] width 180 height 25
click at [311, 194] on textarea "Hi {{first_name}}, I'm sorry to hear the noise issue is happening again. I'll r…" at bounding box center [264, 203] width 180 height 25
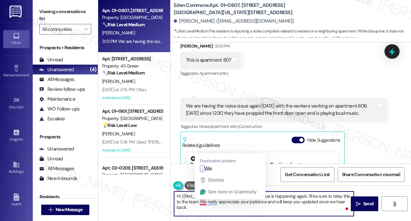
click at [197, 201] on textarea "Hi {{first_name}}, I'm sorry to hear the noise issue is happening again. I'll b…" at bounding box center [264, 203] width 180 height 25
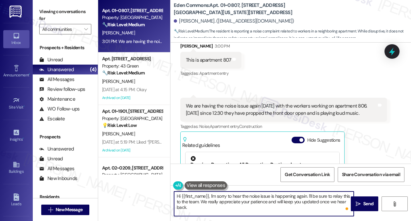
click at [214, 203] on textarea "Hi {{first_name}}, I'm sorry to hear the noise issue is happening again. I'll b…" at bounding box center [264, 203] width 180 height 25
click at [347, 202] on textarea "Hi {{first_name}}, I'm sorry to hear the noise issue is happening again. I'll b…" at bounding box center [264, 203] width 180 height 25
type textarea "Hi {{first_name}}, I'm sorry to hear the noise issue is happening again. I'll b…"
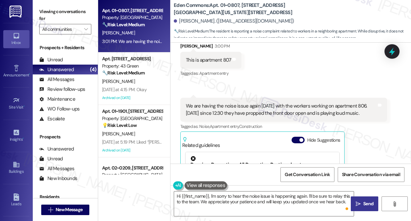
click at [359, 203] on icon "" at bounding box center [358, 203] width 5 height 5
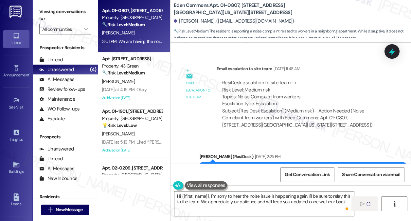
scroll to position [2927, 0]
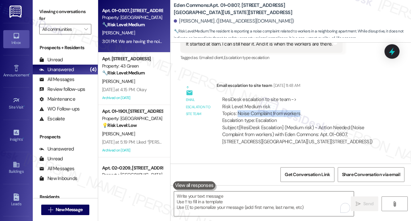
drag, startPoint x: 238, startPoint y: 99, endPoint x: 298, endPoint y: 98, distance: 59.9
click at [298, 98] on div "ResiDesk escalation to site team -> Risk Level: Medium risk Topics: Noise Compl…" at bounding box center [301, 110] width 159 height 28
copy div "Noise Complaint from workers"
click at [401, 52] on div at bounding box center [392, 51] width 20 height 19
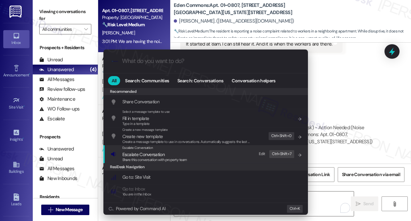
click at [168, 161] on span "Share this conversation with property team" at bounding box center [154, 159] width 65 height 5
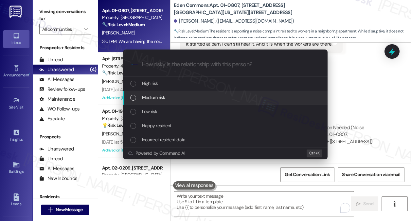
click at [157, 96] on span "Medium risk" at bounding box center [153, 97] width 23 height 7
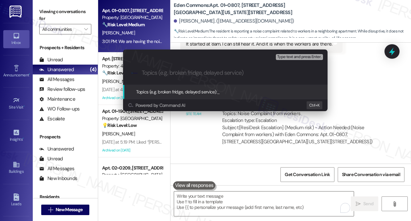
paste input "Noise Complaint from workers"
type input "Noise Complaint from workers"
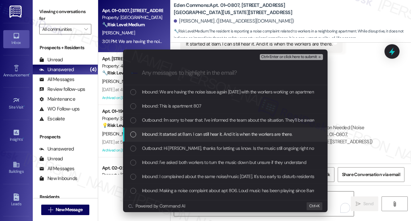
click at [208, 131] on span "Inbound: It started at 8am. I can still hear it. And it is when the workers are…" at bounding box center [217, 133] width 151 height 7
click at [351, 124] on div "Escalate Conversation Medium risk Noise Complaint from workers Inbound: It star…" at bounding box center [205, 110] width 411 height 221
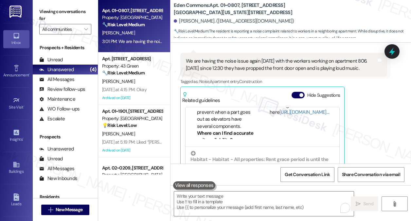
scroll to position [3189, 0]
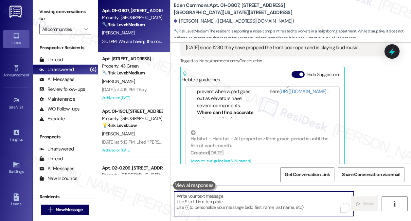
click at [242, 202] on textarea "To enrich screen reader interactions, please activate Accessibility in Grammarl…" at bounding box center [264, 203] width 180 height 25
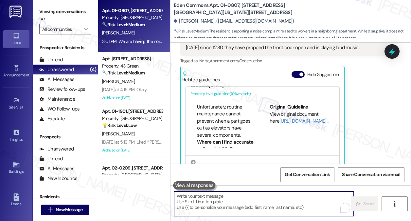
scroll to position [0, 0]
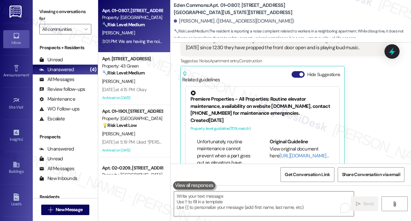
click at [299, 71] on button "Hide Suggestions" at bounding box center [298, 74] width 13 height 7
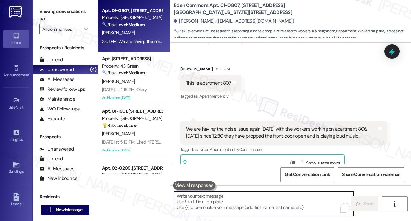
click at [238, 197] on textarea "To enrich screen reader interactions, please activate Accessibility in Grammarl…" at bounding box center [264, 203] width 180 height 25
click at [254, 201] on textarea "To enrich screen reader interactions, please activate Accessibility in Grammarl…" at bounding box center [264, 203] width 180 height 25
click at [73, 78] on div "All Messages" at bounding box center [56, 79] width 35 height 7
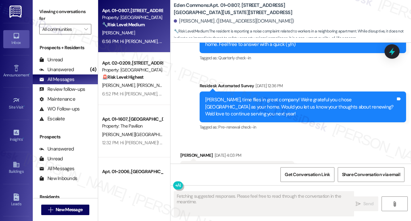
click at [149, 37] on div "6:56 PM: Hi [PERSON_NAME], I'm sorry to hear the noise issue is happening again…" at bounding box center [132, 41] width 62 height 8
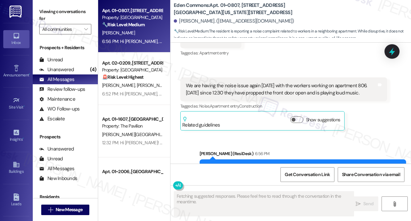
scroll to position [3163, 0]
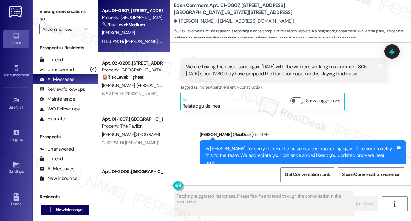
click at [251, 145] on div "Hi [PERSON_NAME], I'm sorry to hear the noise issue is happening again. I'll be…" at bounding box center [300, 155] width 191 height 21
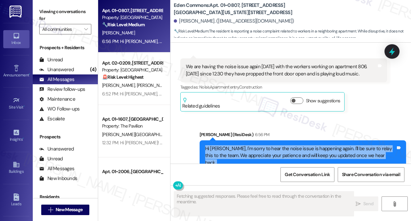
click at [251, 145] on div "Hi [PERSON_NAME], I'm sorry to hear the noise issue is happening again. I'll be…" at bounding box center [300, 155] width 191 height 21
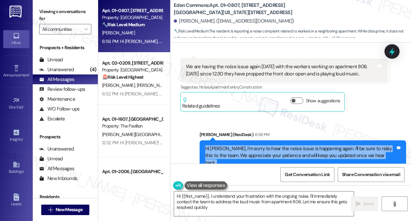
type textarea "Hi {{first_name}}, I understand your frustration with the ongoing noise. I'll i…"
click at [387, 51] on icon at bounding box center [392, 51] width 11 height 11
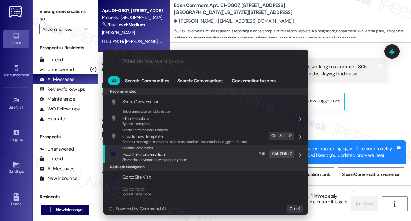
click at [192, 155] on div "Escalate Conversation Escalate Conversation Share this conversation with proper…" at bounding box center [207, 154] width 192 height 18
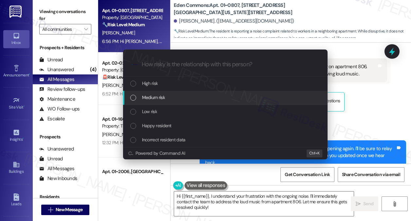
click at [179, 100] on div "Medium risk" at bounding box center [226, 97] width 192 height 7
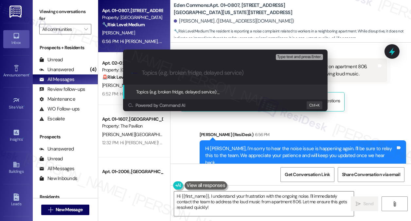
paste input "Noise Complaint from workers"
click at [361, 103] on div "Escalate Conversation Medium risk Topics (e.g. broken fridge, delayed service) …" at bounding box center [205, 110] width 411 height 221
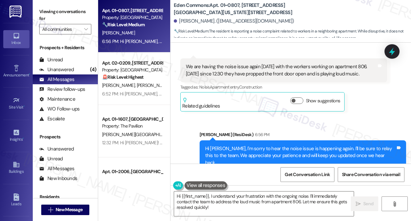
scroll to position [3098, 0]
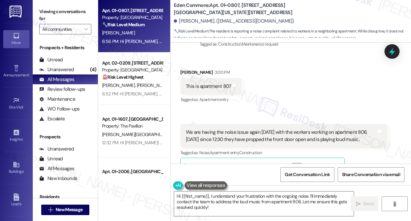
click at [336, 129] on div "We are having the noise issue again [DATE] with the workers working on apartmen…" at bounding box center [281, 136] width 191 height 14
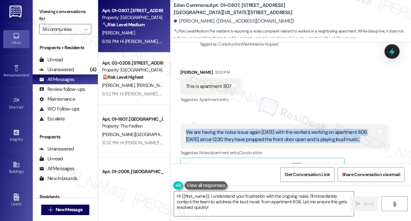
click at [336, 129] on div "We are having the noise issue again [DATE] with the workers working on apartmen…" at bounding box center [281, 136] width 191 height 14
click at [323, 129] on div "We are having the noise issue again [DATE] with the workers working on apartmen…" at bounding box center [281, 136] width 191 height 14
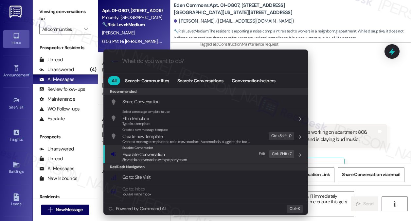
click at [223, 154] on div "Escalate Conversation Escalate Conversation Share this conversation with proper…" at bounding box center [207, 154] width 192 height 18
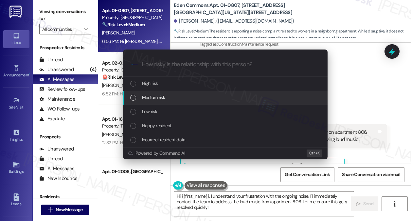
click at [191, 100] on div "Medium risk" at bounding box center [226, 97] width 192 height 7
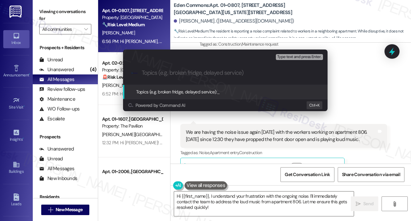
paste input "Noise Complaint from workers"
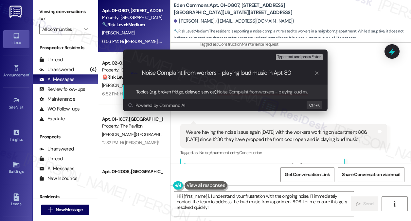
type input "Noise Complaint from workers - playing loud music in Apt 806"
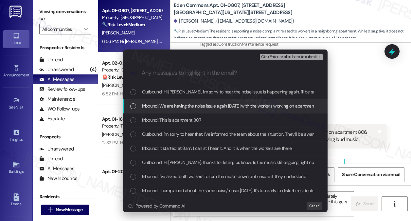
drag, startPoint x: 209, startPoint y: 104, endPoint x: 206, endPoint y: 111, distance: 7.0
click at [209, 104] on span "Inbound: We are having the noise issue again [DATE] with the workers working on…" at bounding box center [314, 105] width 344 height 7
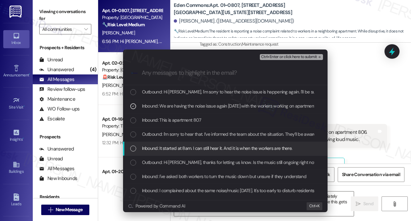
click at [190, 146] on span "Inbound: It started at 8am. I can still hear it. And it is when the workers are…" at bounding box center [217, 147] width 151 height 7
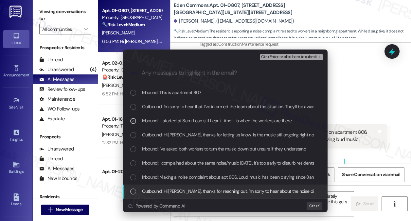
scroll to position [65, 0]
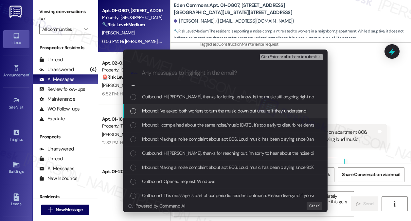
click at [198, 114] on span "Inbound: I've asked both workers to turn the music down but unsure if they unde…" at bounding box center [224, 110] width 165 height 7
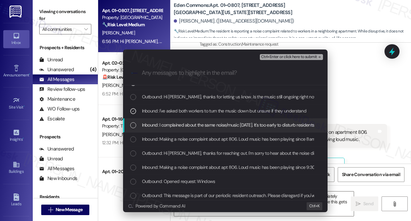
click at [201, 120] on div "Inbound: I complained about the same noise/music [DATE]. It's too early to dist…" at bounding box center [225, 125] width 205 height 14
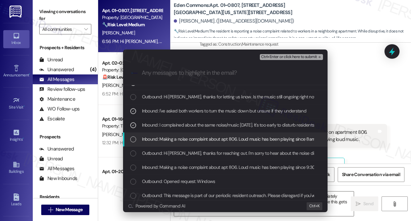
click at [207, 137] on span "Inbound: Making a noise complaint about apt 806. Loud music has been playing si…" at bounding box center [314, 138] width 344 height 7
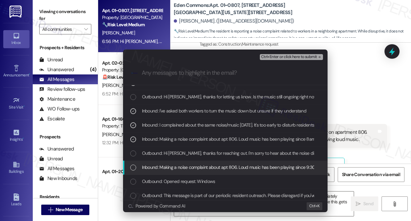
click at [222, 171] on span "Inbound: Making a noise complaint about apt 806. Loud music has been playing si…" at bounding box center [269, 166] width 255 height 7
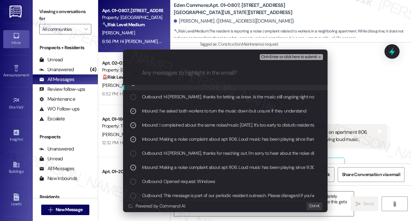
click at [289, 57] on span "Ctrl+Enter or click here to submit" at bounding box center [289, 57] width 56 height 5
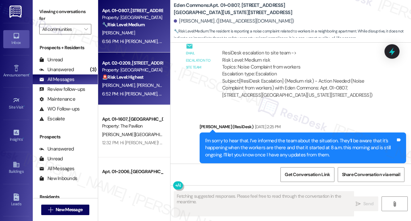
scroll to position [3101, 0]
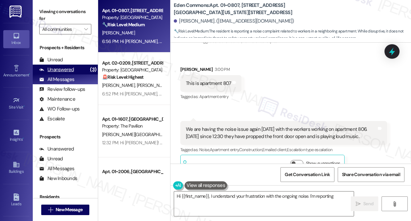
click at [72, 71] on div "Unanswered" at bounding box center [56, 69] width 35 height 7
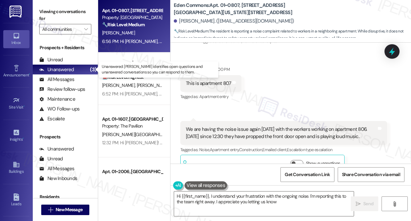
type textarea "Hi {{first_name}}, I understand your frustration with the ongoing noise. I'm re…"
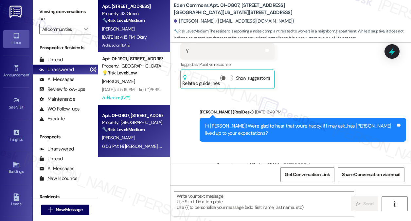
click at [137, 36] on div "[DATE] at 4:15 PM: Okay [DATE] at 4:15 PM: Okay" at bounding box center [124, 37] width 45 height 6
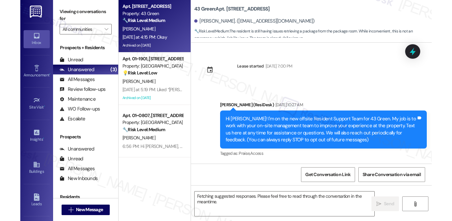
scroll to position [3238, 0]
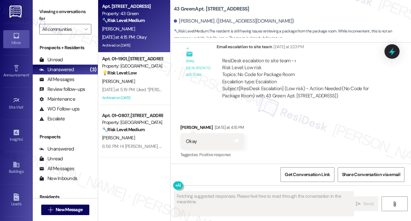
click at [191, 139] on div "Okay" at bounding box center [191, 141] width 11 height 7
drag, startPoint x: 243, startPoint y: 70, endPoint x: 282, endPoint y: 68, distance: 39.0
click at [282, 68] on div "ResiDesk escalation to site team -> Risk Level: Low risk Topics: No Code for Pa…" at bounding box center [301, 71] width 159 height 28
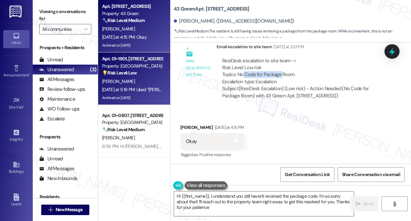
type textarea "Hi {{first_name}}, I understand you still haven't received the package code. I'…"
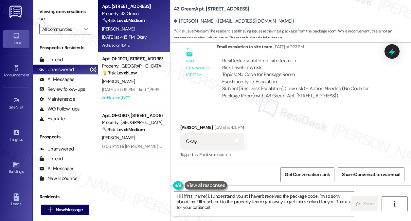
click at [45, 9] on label "Viewing conversations for" at bounding box center [65, 15] width 52 height 17
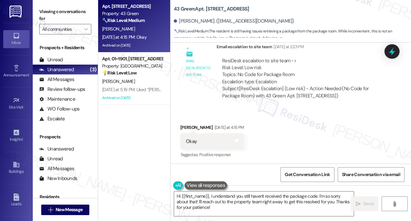
click at [206, 142] on div "Okay Tags and notes" at bounding box center [212, 141] width 64 height 17
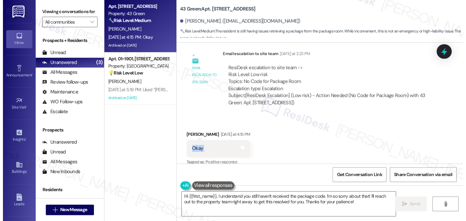
scroll to position [3112, 0]
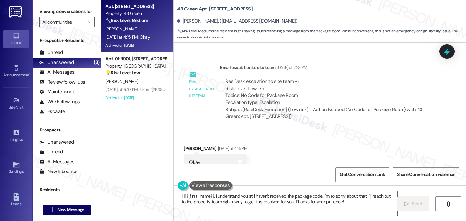
click at [209, 90] on div "Email escalation to site team Email escalation to site team [DATE] at 2:23 PM R…" at bounding box center [310, 94] width 263 height 71
drag, startPoint x: 246, startPoint y: 74, endPoint x: 271, endPoint y: 73, distance: 24.9
click at [271, 78] on div "ResiDesk escalation to site team -> Risk Level: Low risk Topics: No Code for Pa…" at bounding box center [329, 92] width 206 height 28
click at [252, 78] on div "ResiDesk escalation to site team -> Risk Level: Low risk Topics: No Code for Pa…" at bounding box center [329, 92] width 206 height 28
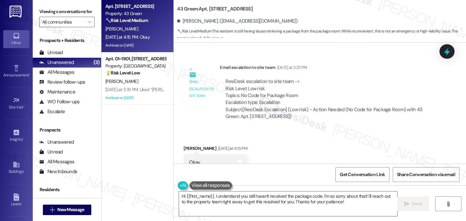
click at [289, 106] on div "Subject: [ResiDesk Escalation] (Low risk) - Action Needed (No Code for Package …" at bounding box center [329, 113] width 206 height 14
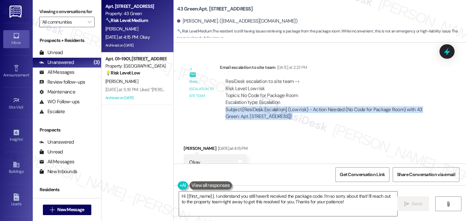
click at [289, 106] on div "Subject: [ResiDesk Escalation] (Low risk) - Action Needed (No Code for Package …" at bounding box center [329, 113] width 206 height 14
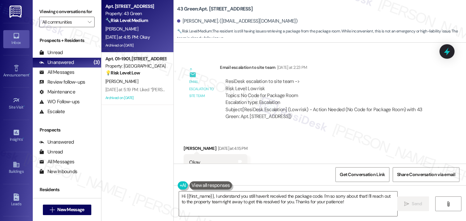
click at [262, 78] on div "ResiDesk escalation to site team -> Risk Level: Low risk Topics: No Code for Pa…" at bounding box center [329, 92] width 206 height 28
click at [255, 106] on div "Subject: [ResiDesk Escalation] (Low risk) - Action Needed (No Code for Package …" at bounding box center [329, 113] width 206 height 14
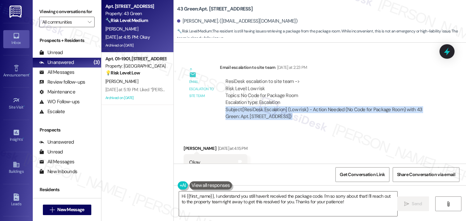
click at [255, 106] on div "Subject: [ResiDesk Escalation] (Low risk) - Action Needed (No Code for Package …" at bounding box center [329, 113] width 206 height 14
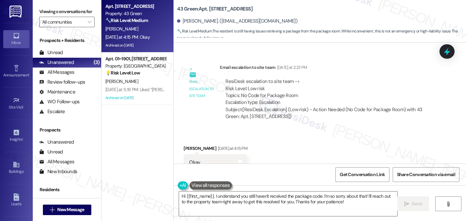
click at [314, 106] on div "Subject: [ResiDesk Escalation] (Low risk) - Action Needed (No Code for Package …" at bounding box center [329, 113] width 206 height 14
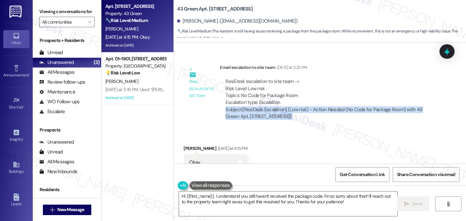
click at [314, 106] on div "Subject: [ResiDesk Escalation] (Low risk) - Action Needed (No Code for Package …" at bounding box center [329, 113] width 206 height 14
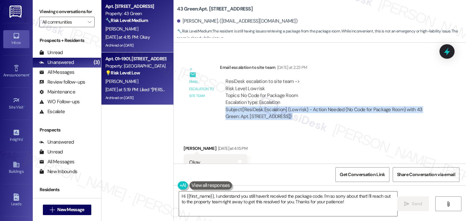
click at [152, 93] on div "[DATE] at 5:19 PM: Liked “[PERSON_NAME] ([PERSON_NAME]): Hi [PERSON_NAME], than…" at bounding box center [136, 89] width 62 height 8
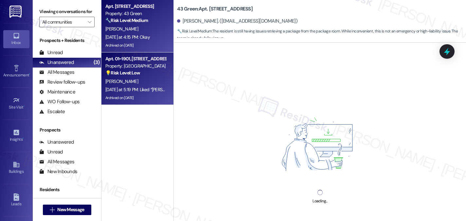
click at [141, 23] on strong "🔧 Risk Level: Medium" at bounding box center [126, 20] width 43 height 6
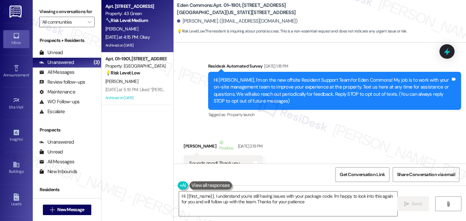
type textarea "Hi {{first_name}}, I understand you're still having issues with your package co…"
